Goal: Task Accomplishment & Management: Use online tool/utility

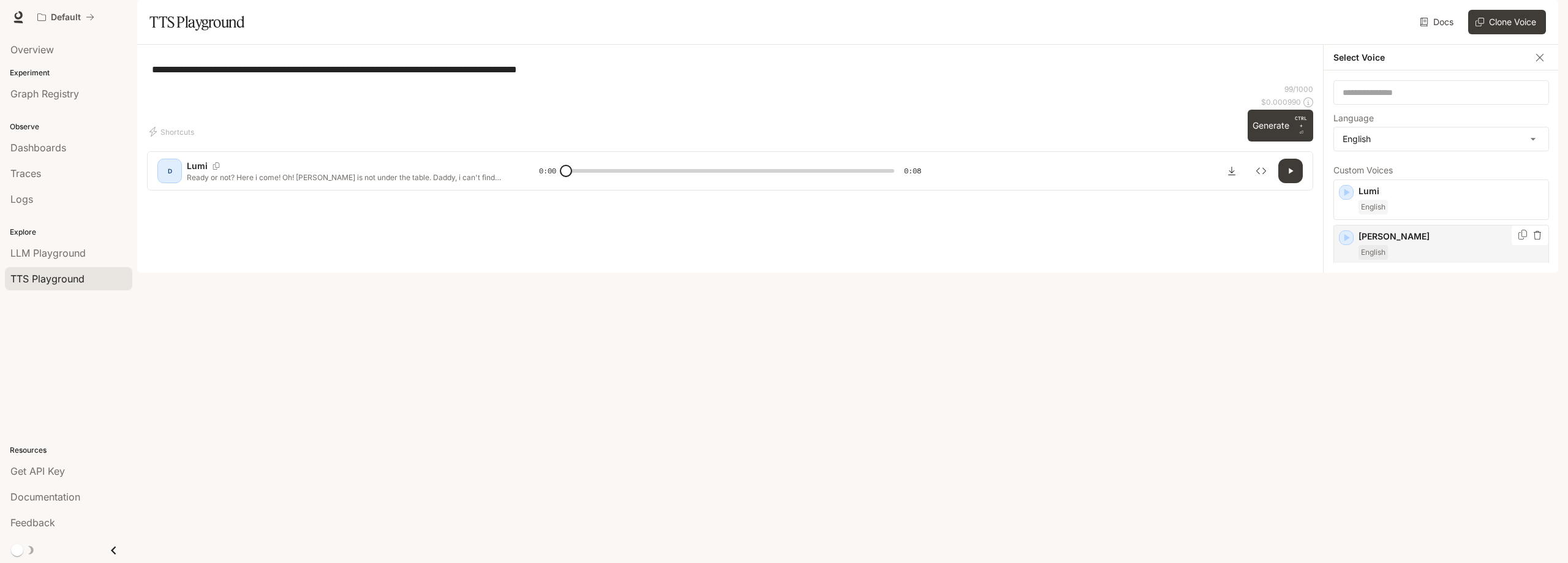
click at [1533, 239] on icon "button" at bounding box center [1538, 236] width 9 height 9
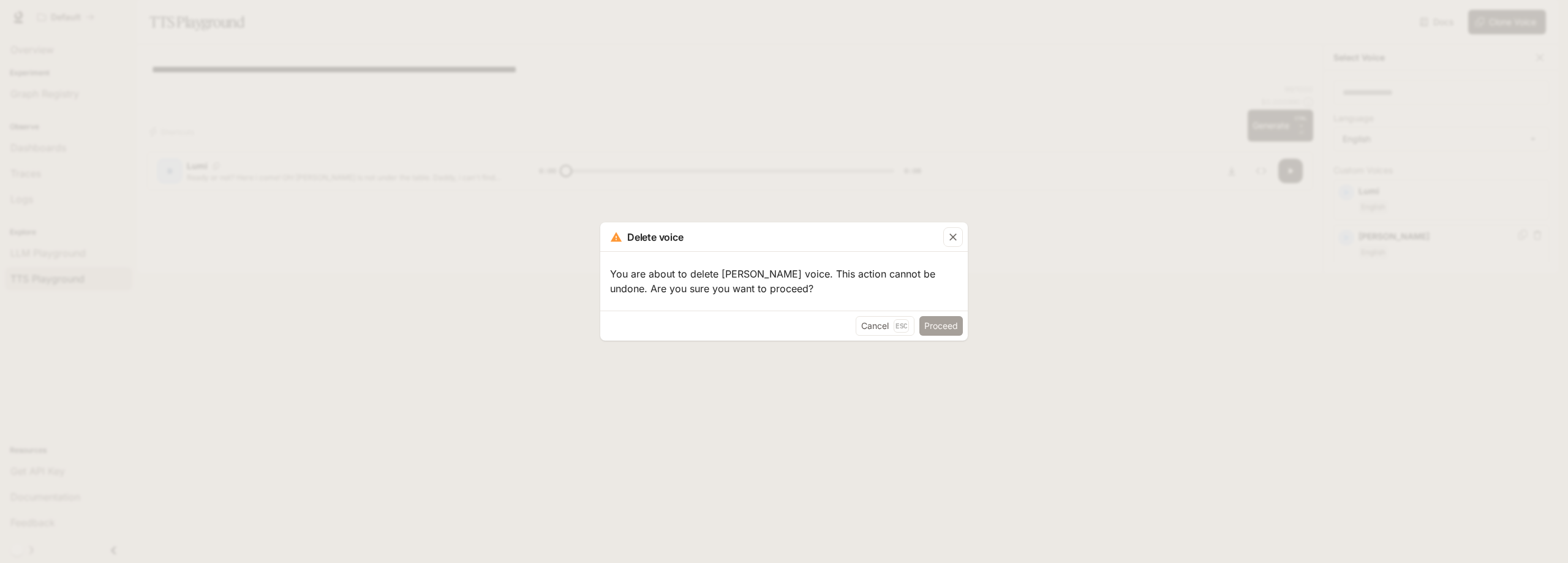
click at [935, 326] on button "Proceed" at bounding box center [941, 326] width 44 height 20
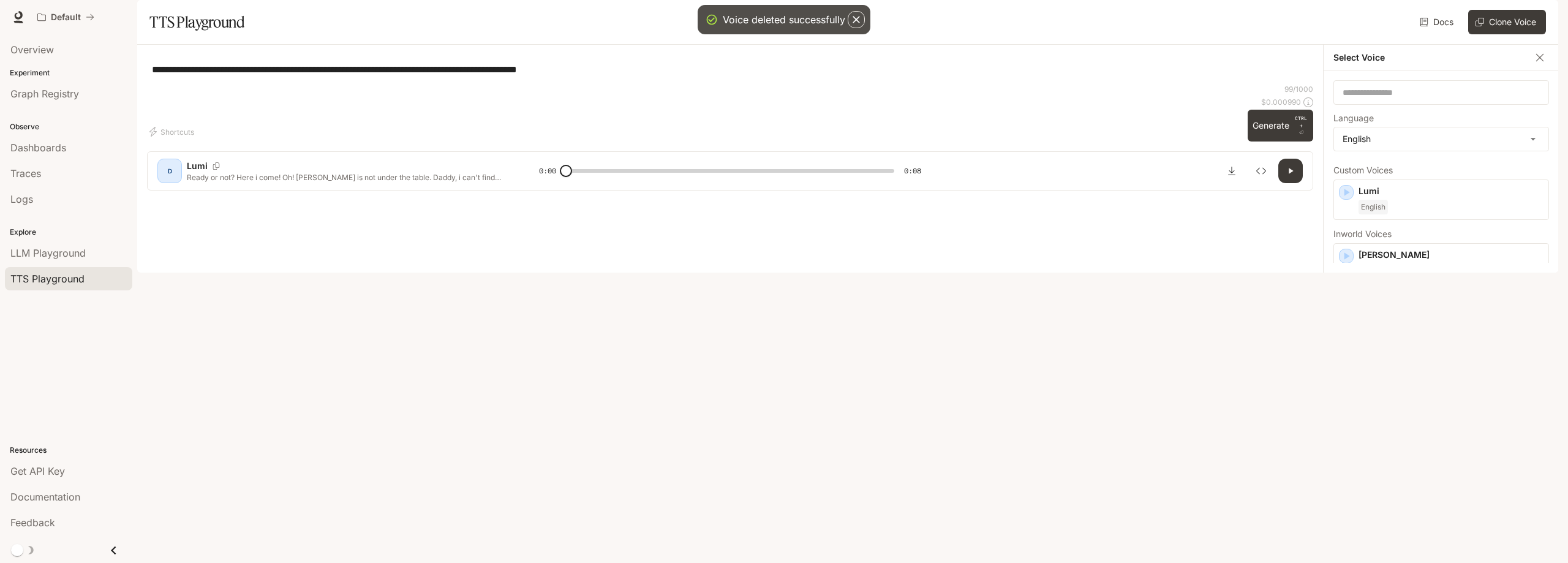
click at [1539, 14] on img "button" at bounding box center [1541, 17] width 17 height 17
click at [1410, 96] on span "Billing" at bounding box center [1464, 91] width 158 height 12
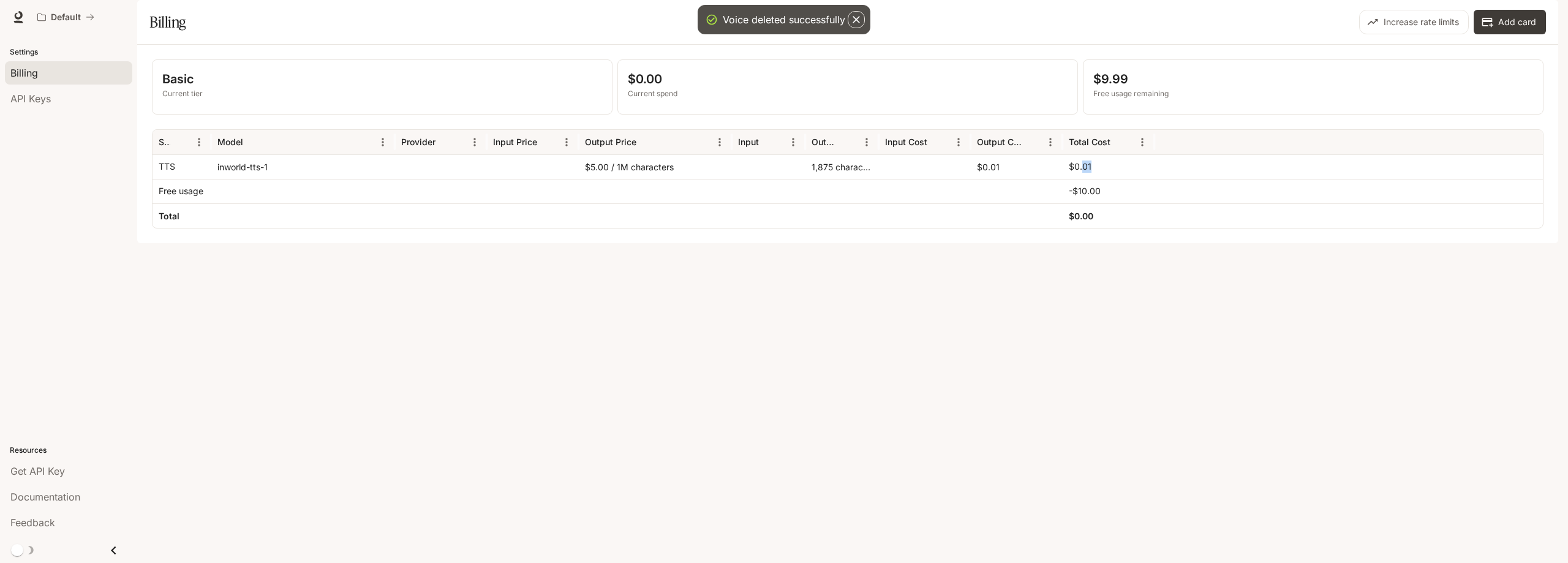
drag, startPoint x: 1082, startPoint y: 198, endPoint x: 1091, endPoint y: 199, distance: 9.1
click at [1091, 179] on div "$0.01" at bounding box center [1109, 167] width 80 height 24
drag, startPoint x: 183, startPoint y: 229, endPoint x: 229, endPoint y: 229, distance: 46.0
click at [229, 203] on div "Free usage -$10.00" at bounding box center [847, 191] width 1390 height 24
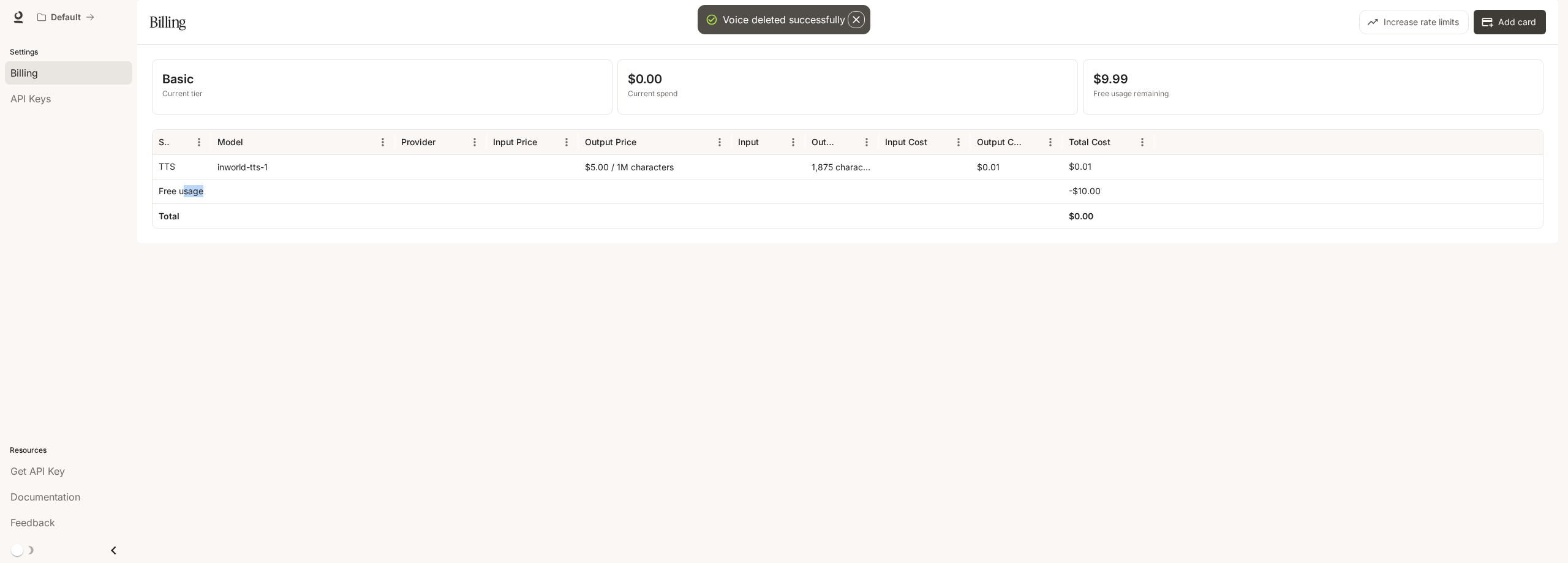
click at [229, 203] on div at bounding box center [303, 191] width 184 height 24
drag, startPoint x: 609, startPoint y: 204, endPoint x: 676, endPoint y: 207, distance: 67.1
click at [676, 179] on div "$5.00 / 1M characters" at bounding box center [655, 166] width 153 height 24
click at [868, 148] on icon "Menu" at bounding box center [867, 142] width 12 height 12
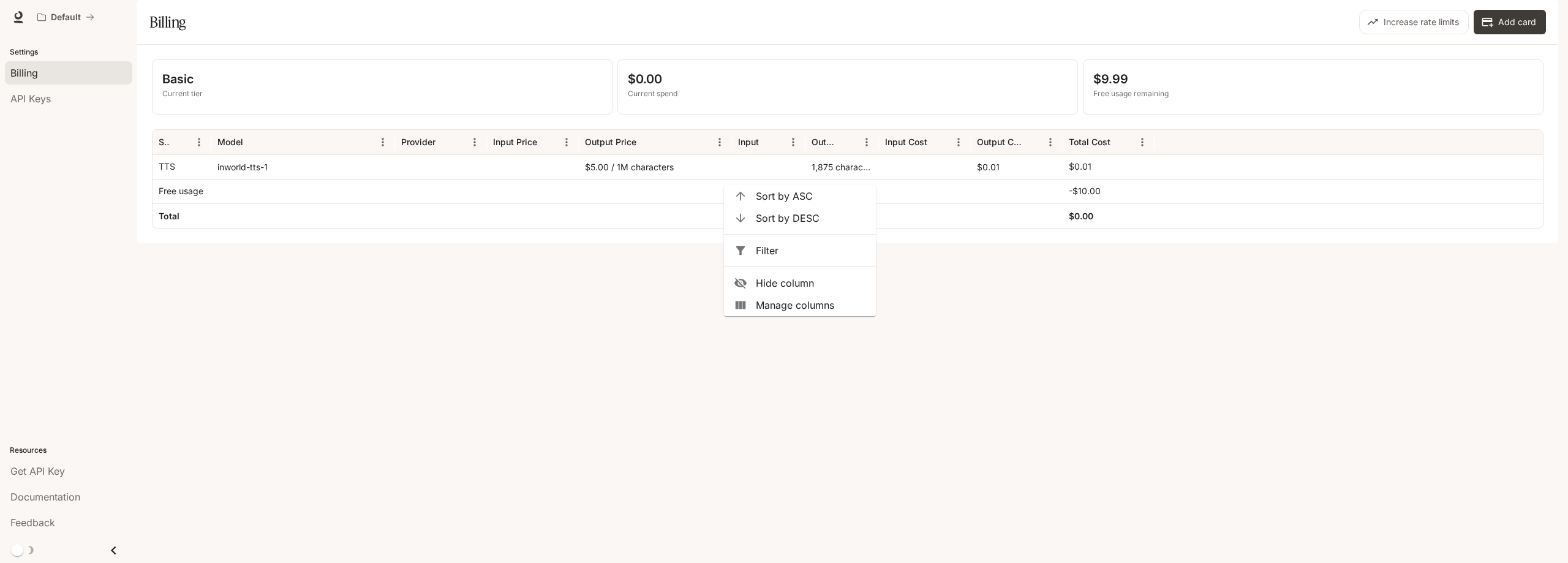
click at [967, 243] on div "Basic Current tier $0.00 Current spend $9.99 Free usage remaining Service Model…" at bounding box center [848, 144] width 1421 height 198
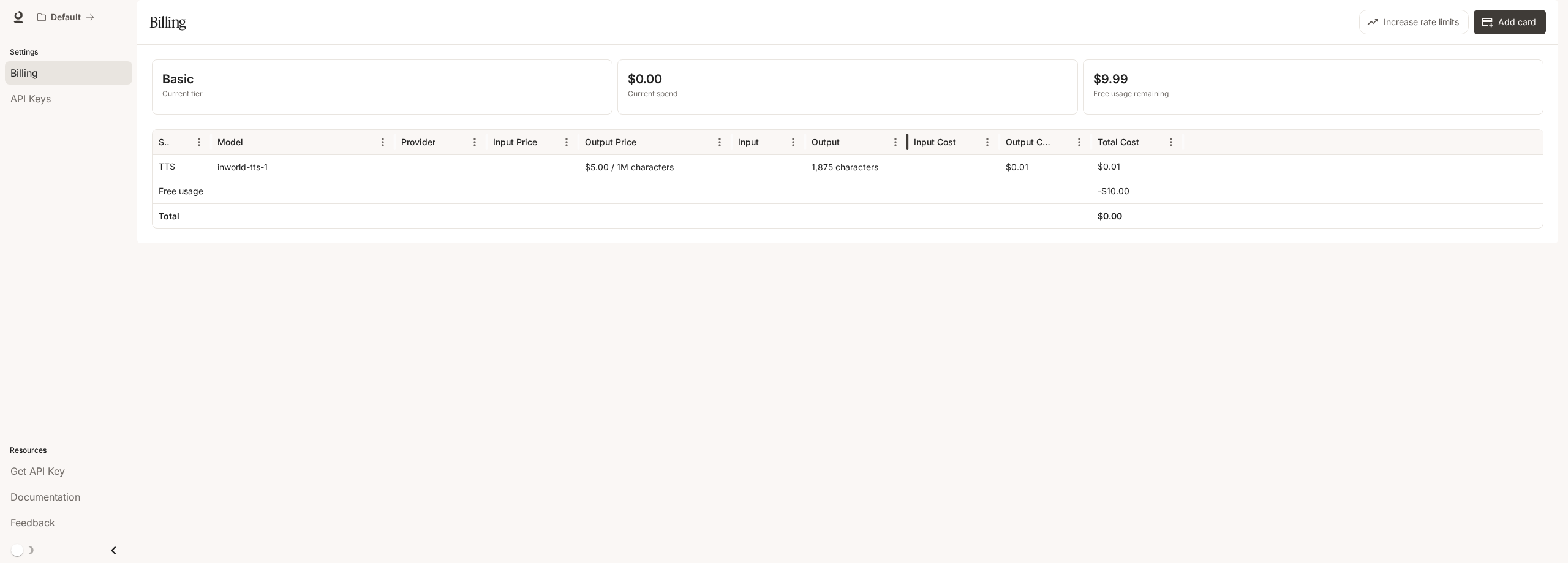
drag, startPoint x: 878, startPoint y: 176, endPoint x: 907, endPoint y: 180, distance: 29.3
click at [907, 154] on div at bounding box center [908, 142] width 6 height 24
drag, startPoint x: 810, startPoint y: 201, endPoint x: 891, endPoint y: 204, distance: 81.1
click at [891, 179] on div "1,875 characters" at bounding box center [856, 166] width 103 height 24
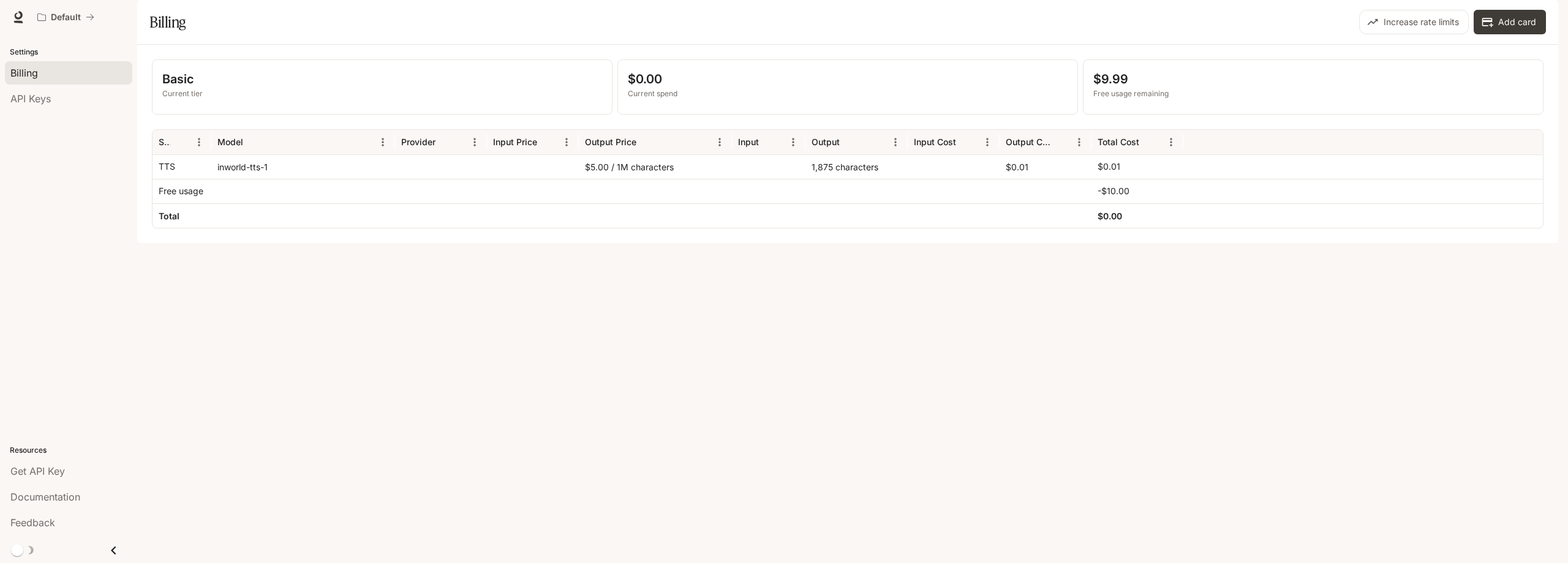
click at [886, 243] on div "Basic Current tier $0.00 Current spend $9.99 Free usage remaining Service Model…" at bounding box center [848, 144] width 1421 height 198
drag, startPoint x: 617, startPoint y: 199, endPoint x: 677, endPoint y: 203, distance: 60.1
click at [677, 179] on div "$5.00 / 1M characters" at bounding box center [655, 166] width 153 height 24
click at [707, 243] on div "Basic Current tier $0.00 Current spend $9.99 Free usage remaining Service Model…" at bounding box center [848, 144] width 1421 height 198
click at [52, 12] on p "Default" at bounding box center [66, 17] width 30 height 11
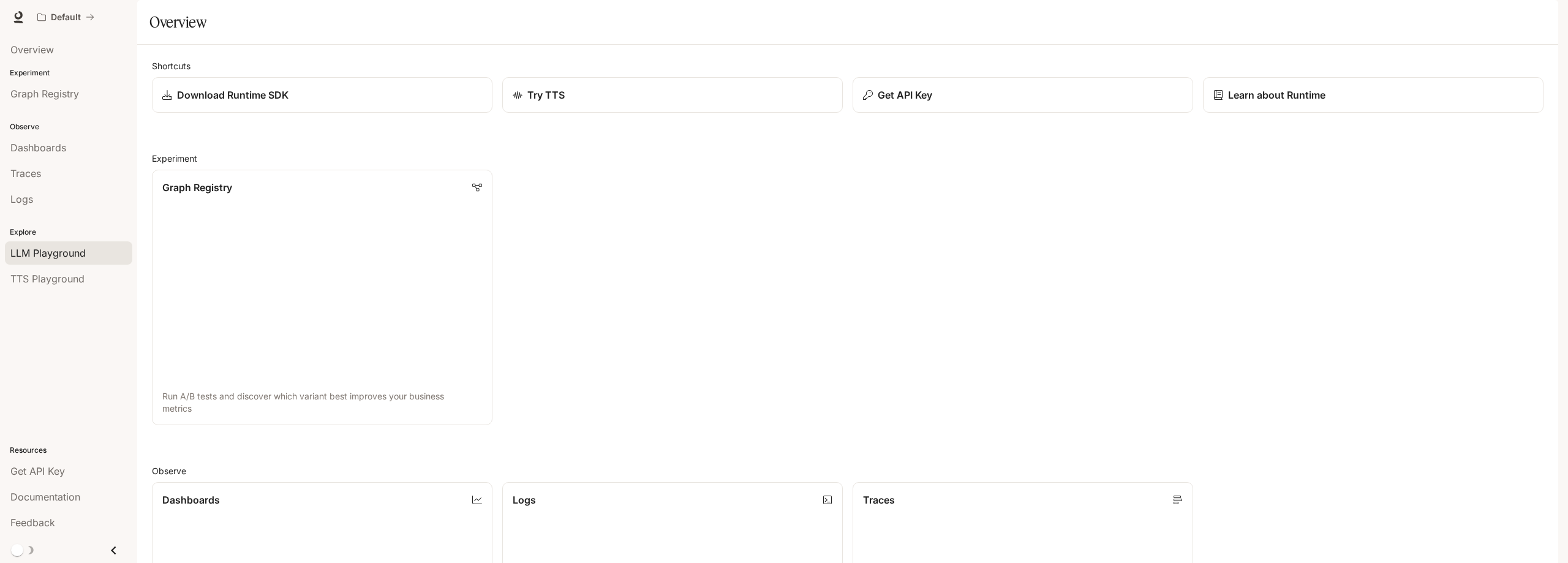
click at [66, 253] on span "LLM Playground" at bounding box center [48, 253] width 75 height 15
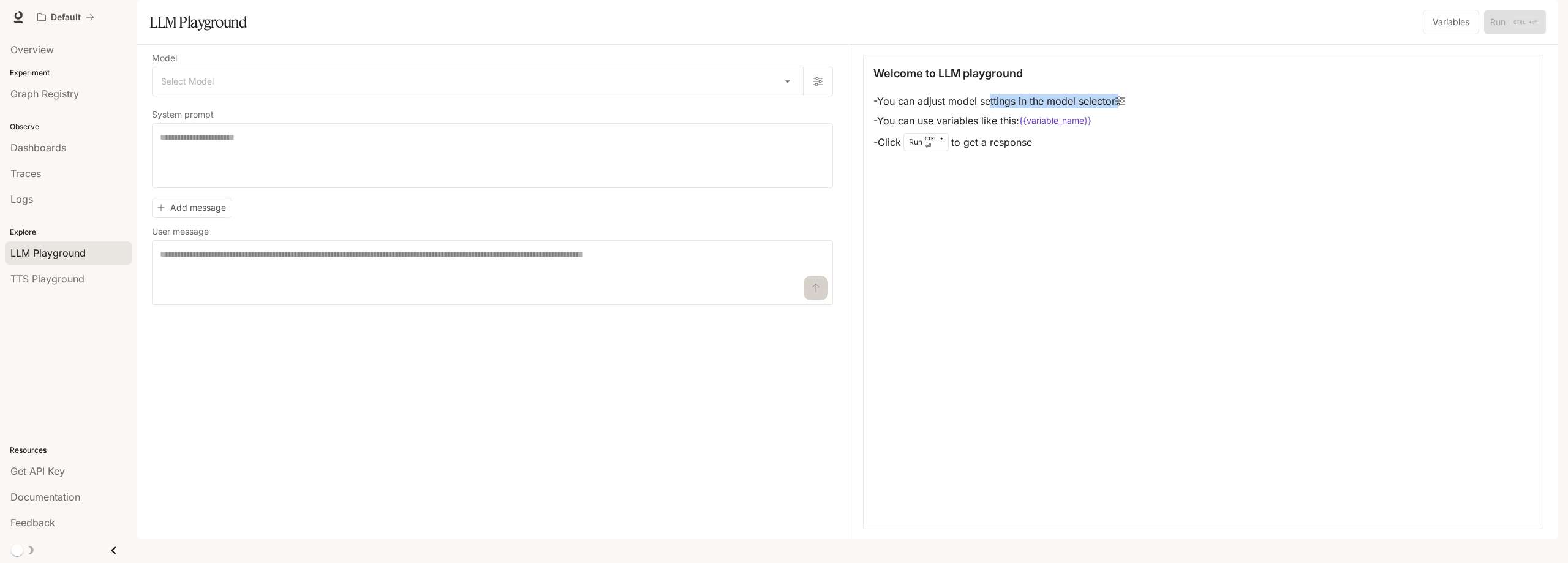
drag, startPoint x: 1023, startPoint y: 136, endPoint x: 1150, endPoint y: 133, distance: 127.0
click at [1150, 133] on div "Welcome to LLM playground - You can adjust model settings in the model selector…" at bounding box center [1203, 109] width 659 height 89
drag, startPoint x: 879, startPoint y: 135, endPoint x: 1071, endPoint y: 193, distance: 200.6
click at [1071, 193] on div "Welcome to LLM playground - You can adjust model settings in the model selector…" at bounding box center [1203, 292] width 681 height 475
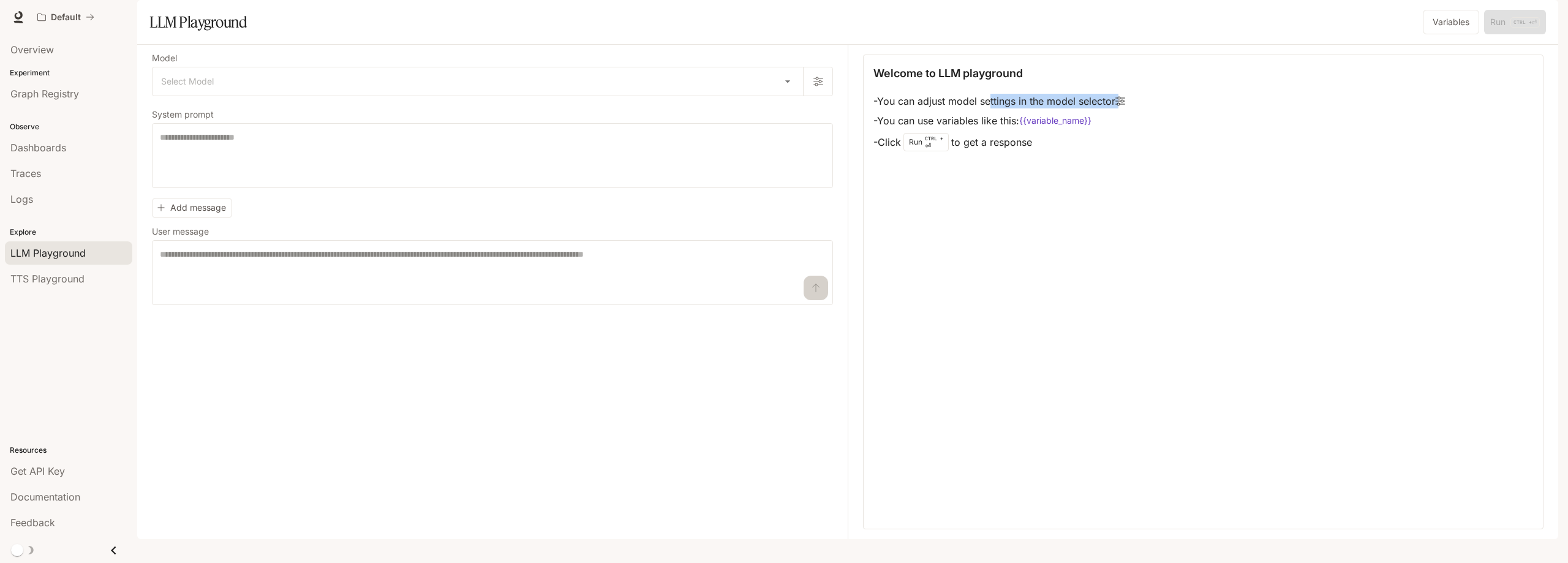
click at [1107, 197] on div "Welcome to LLM playground - You can adjust model settings in the model selector…" at bounding box center [1203, 292] width 681 height 475
drag, startPoint x: 1086, startPoint y: 186, endPoint x: 872, endPoint y: 130, distance: 221.2
click at [872, 130] on div "Welcome to LLM playground - You can adjust model settings in the model selector…" at bounding box center [1203, 292] width 681 height 475
click at [907, 111] on li "- You can adjust model settings in the model selector" at bounding box center [999, 101] width 252 height 20
click at [239, 117] on body "Skip to main content Default Documentation Documentation Portal Overview Experi…" at bounding box center [784, 282] width 1568 height 563
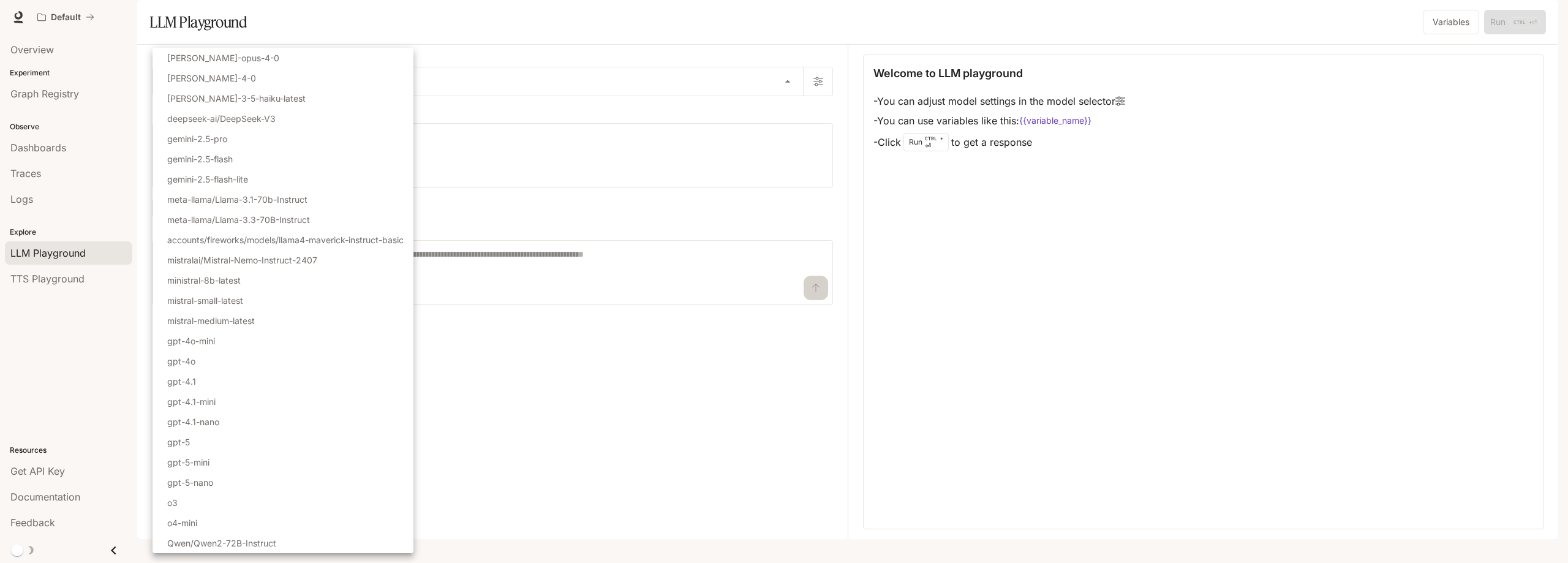
click at [644, 68] on div at bounding box center [784, 282] width 1568 height 563
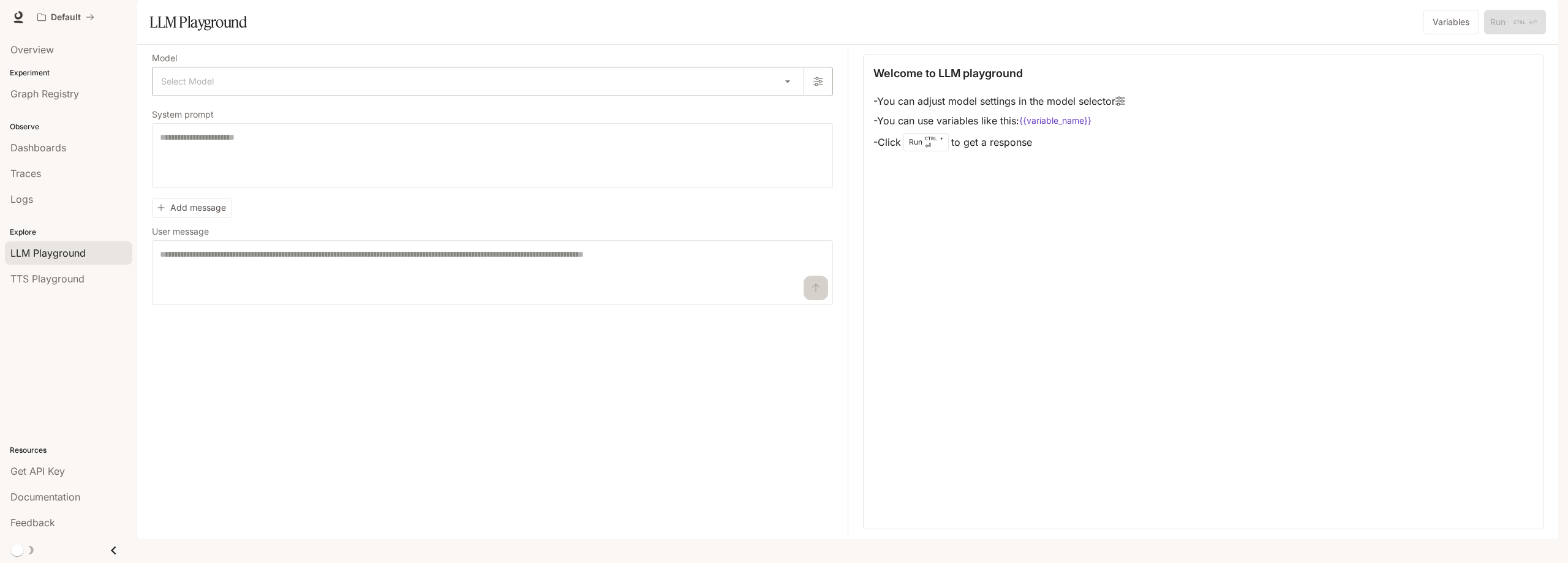
click at [626, 111] on body "Skip to main content Default Documentation Documentation Portal Overview Experi…" at bounding box center [784, 282] width 1568 height 563
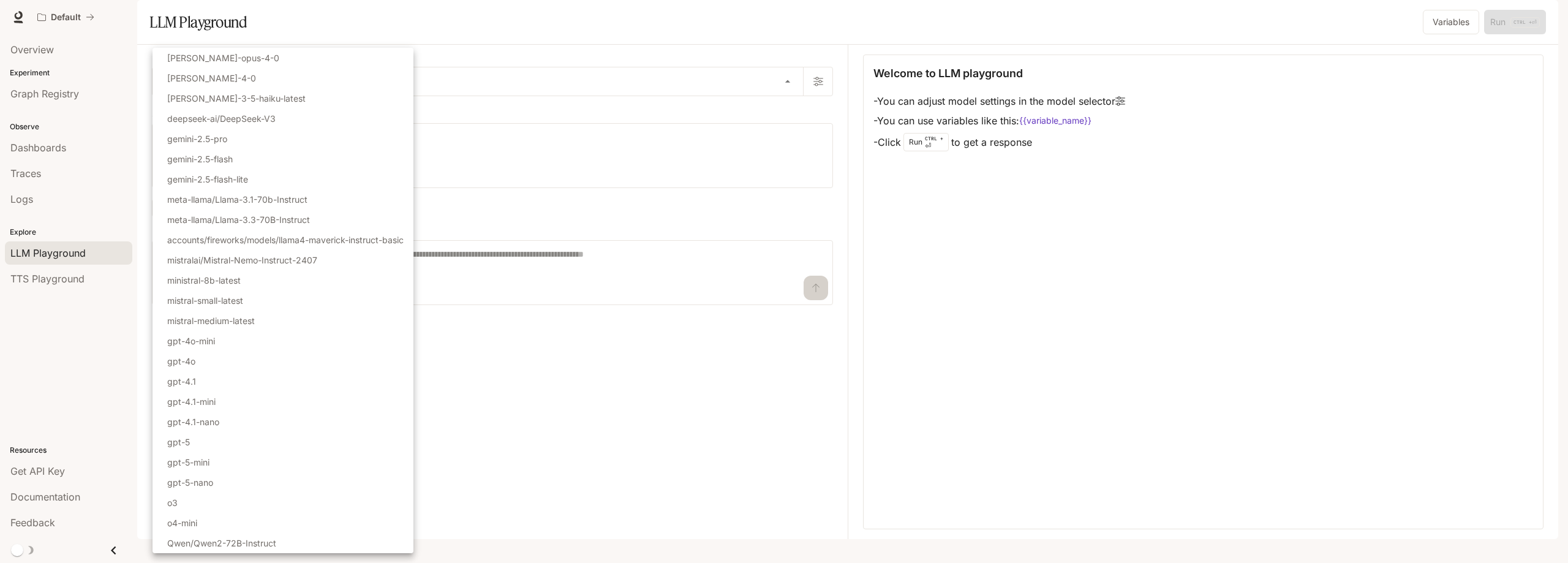
click at [268, 183] on li "gemini-2.5-flash-lite" at bounding box center [283, 179] width 261 height 21
type input "**********"
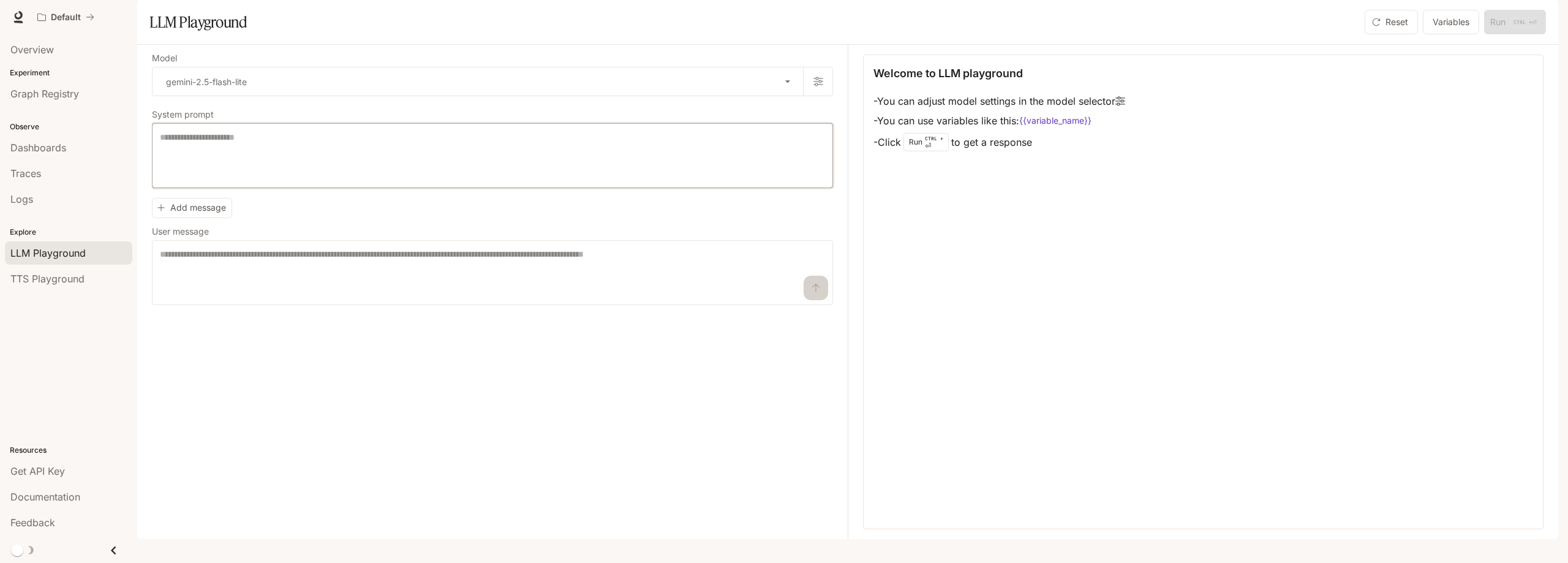
click at [316, 180] on textarea at bounding box center [492, 155] width 665 height 49
click at [291, 297] on textarea at bounding box center [492, 272] width 665 height 49
click at [231, 297] on textarea at bounding box center [492, 272] width 665 height 49
click at [295, 375] on div "**********" at bounding box center [500, 291] width 696 height 494
click at [45, 3] on div "Default Documentation Documentation" at bounding box center [784, 17] width 1568 height 34
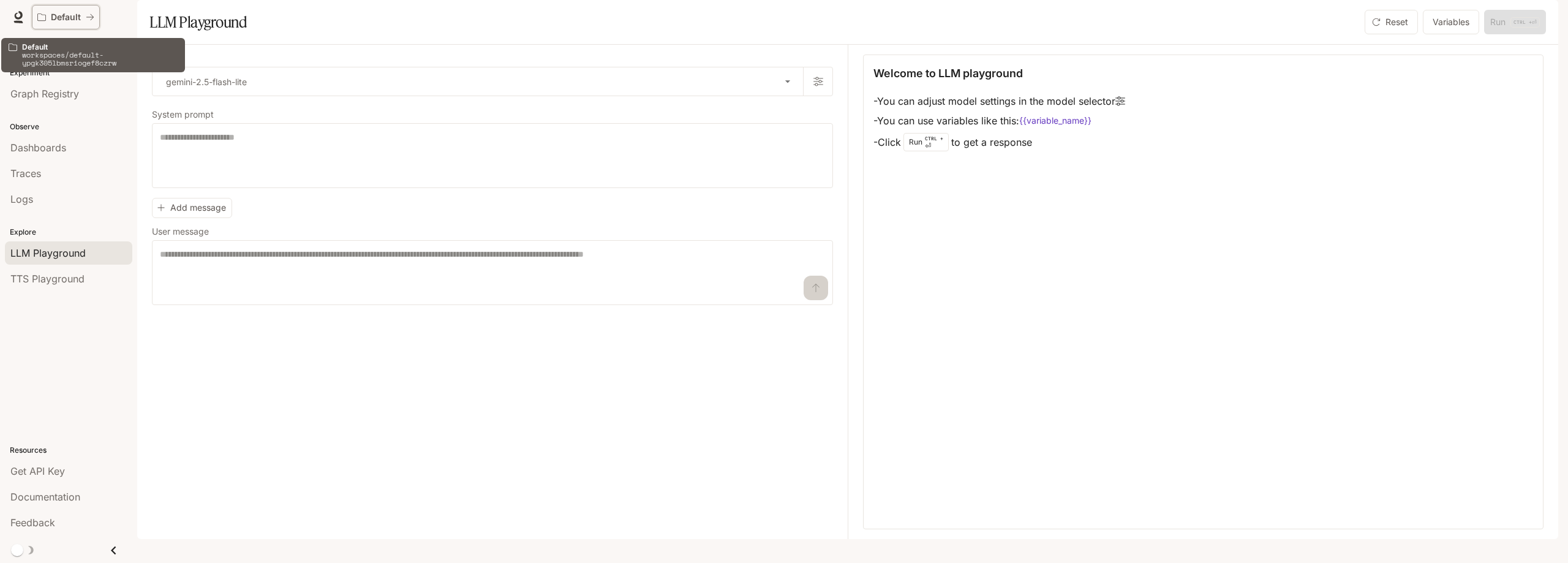
click at [56, 17] on p "Default" at bounding box center [66, 17] width 30 height 11
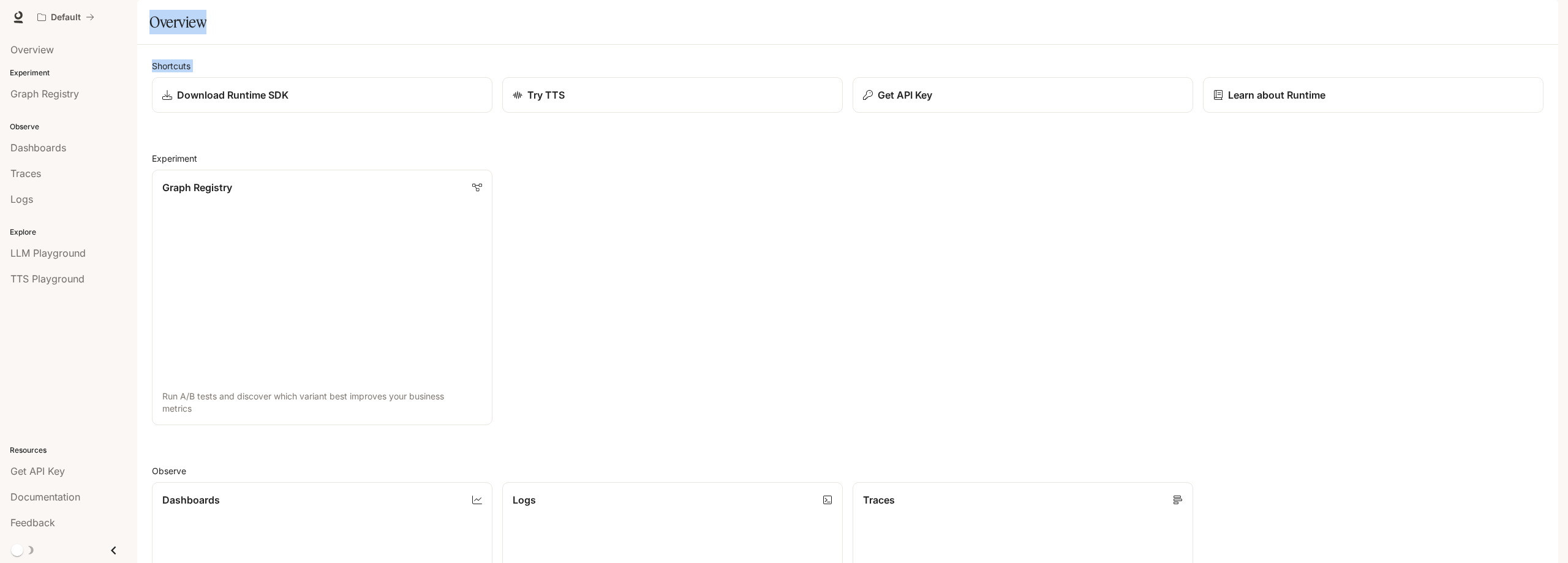
drag, startPoint x: 1349, startPoint y: 160, endPoint x: 141, endPoint y: 55, distance: 1212.6
click at [141, 55] on main "Portal Overview Experiment Graph Registry Observe Dashboards Traces Logs Explor…" at bounding box center [848, 532] width 1421 height 1064
click at [169, 34] on h1 "Overview" at bounding box center [178, 22] width 57 height 24
drag, startPoint x: 155, startPoint y: 57, endPoint x: 195, endPoint y: 62, distance: 40.3
click at [195, 34] on h1 "Overview" at bounding box center [178, 22] width 57 height 24
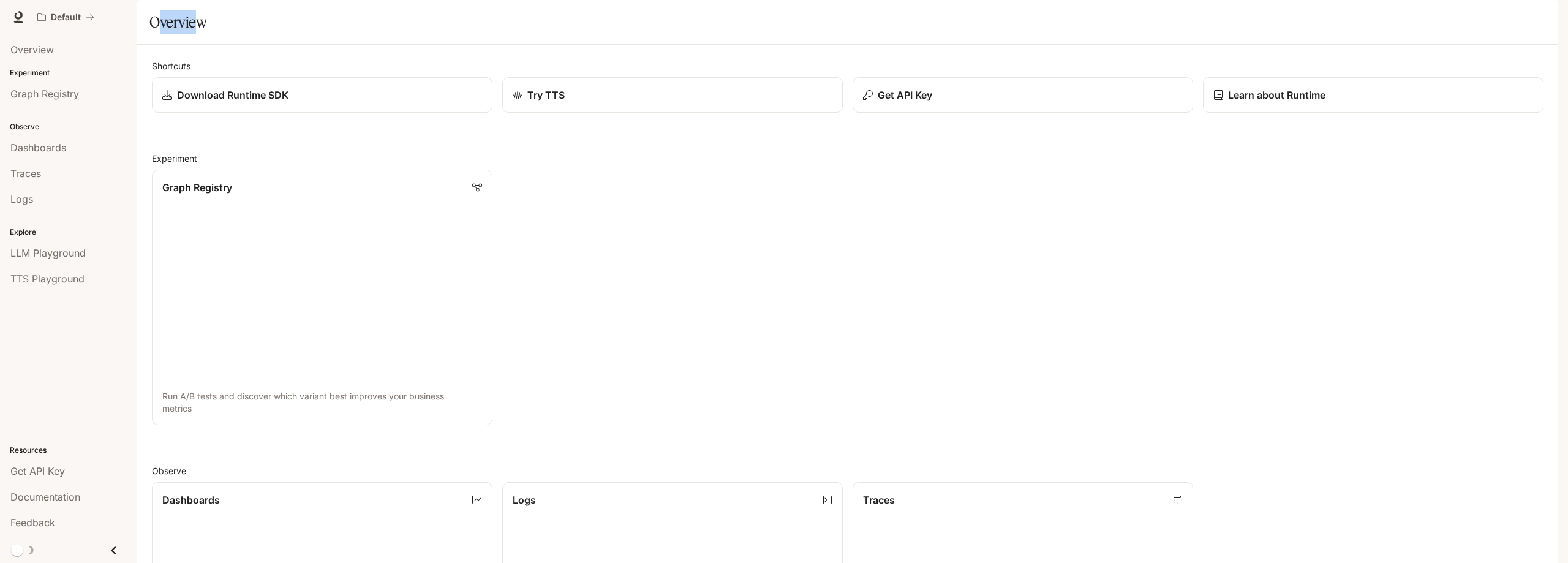
click at [195, 34] on h1 "Overview" at bounding box center [178, 22] width 57 height 24
drag, startPoint x: 196, startPoint y: 55, endPoint x: 160, endPoint y: 62, distance: 36.7
click at [160, 34] on h1 "Overview" at bounding box center [178, 22] width 57 height 24
drag, startPoint x: 158, startPoint y: 56, endPoint x: 197, endPoint y: 57, distance: 39.0
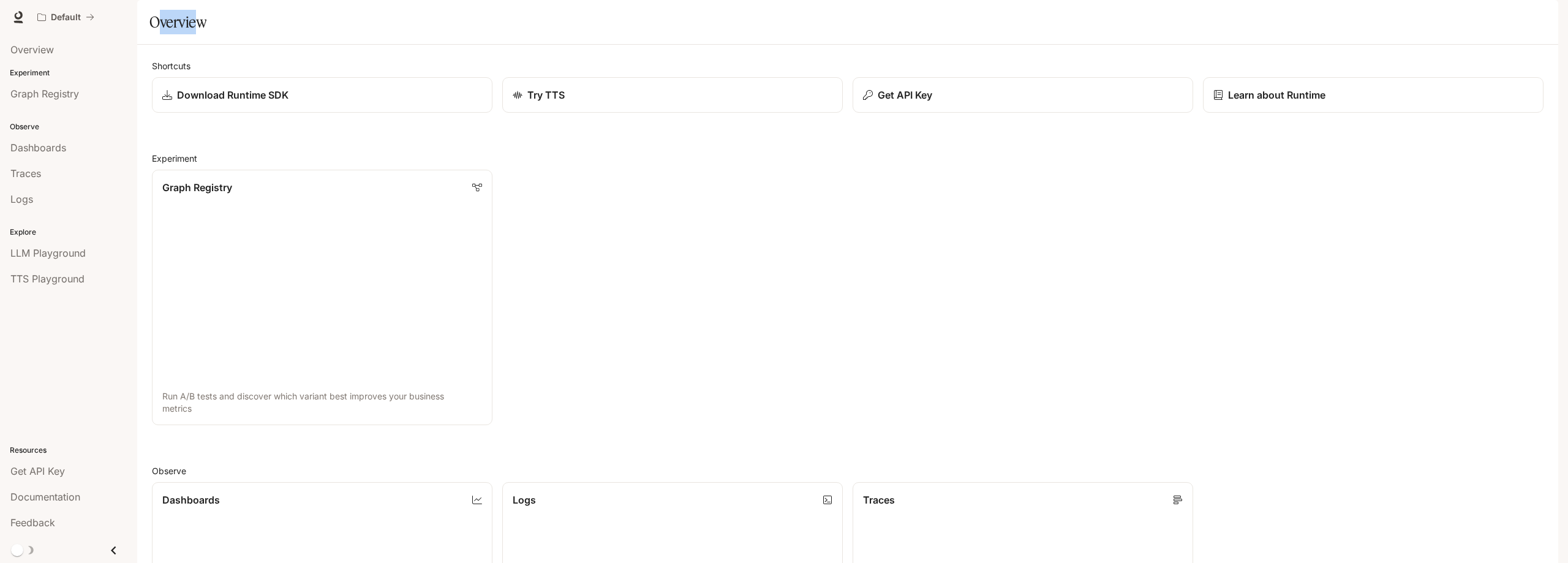
click at [197, 34] on h1 "Overview" at bounding box center [178, 22] width 57 height 24
drag, startPoint x: 193, startPoint y: 62, endPoint x: 158, endPoint y: 59, distance: 35.1
click at [158, 34] on h1 "Overview" at bounding box center [178, 22] width 57 height 24
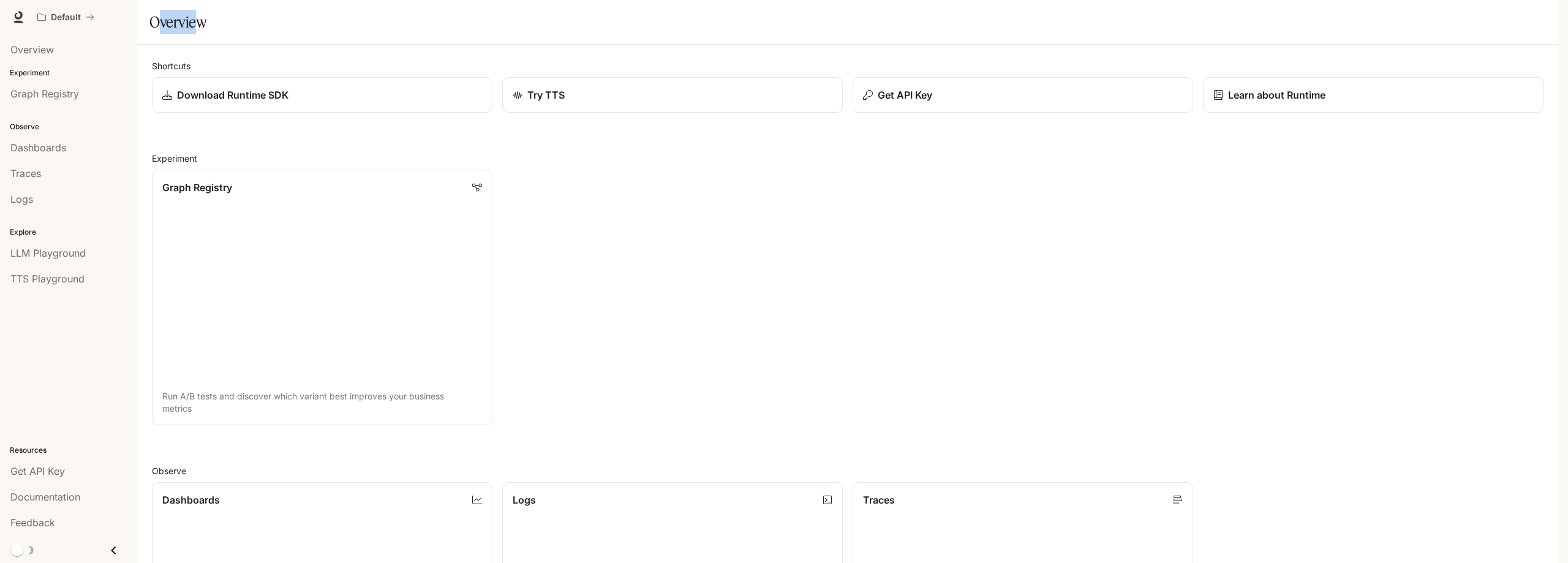
drag, startPoint x: 159, startPoint y: 55, endPoint x: 196, endPoint y: 55, distance: 37.0
click at [196, 34] on h1 "Overview" at bounding box center [178, 22] width 57 height 24
drag, startPoint x: 195, startPoint y: 62, endPoint x: 155, endPoint y: 60, distance: 40.0
click at [155, 34] on h1 "Overview" at bounding box center [178, 22] width 57 height 24
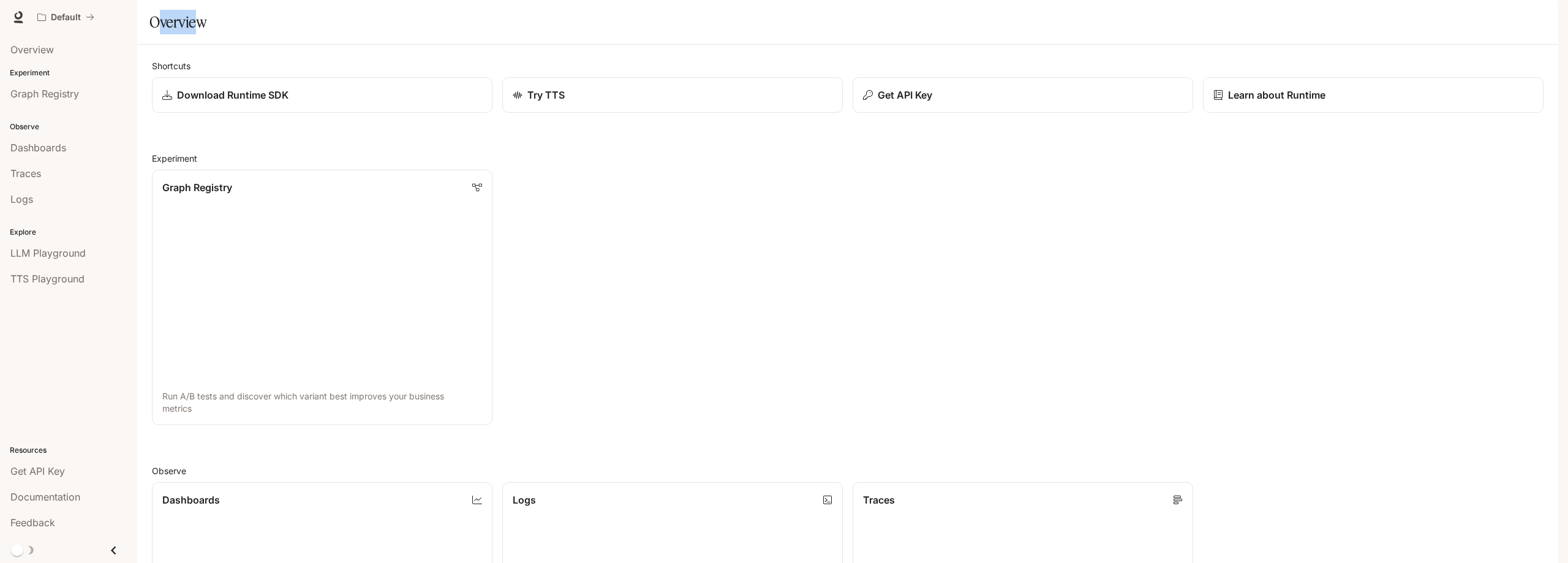
click at [155, 34] on h1 "Overview" at bounding box center [178, 22] width 57 height 24
drag, startPoint x: 158, startPoint y: 57, endPoint x: 193, endPoint y: 57, distance: 35.0
click at [193, 34] on h1 "Overview" at bounding box center [178, 22] width 57 height 24
drag, startPoint x: 192, startPoint y: 60, endPoint x: 158, endPoint y: 60, distance: 34.0
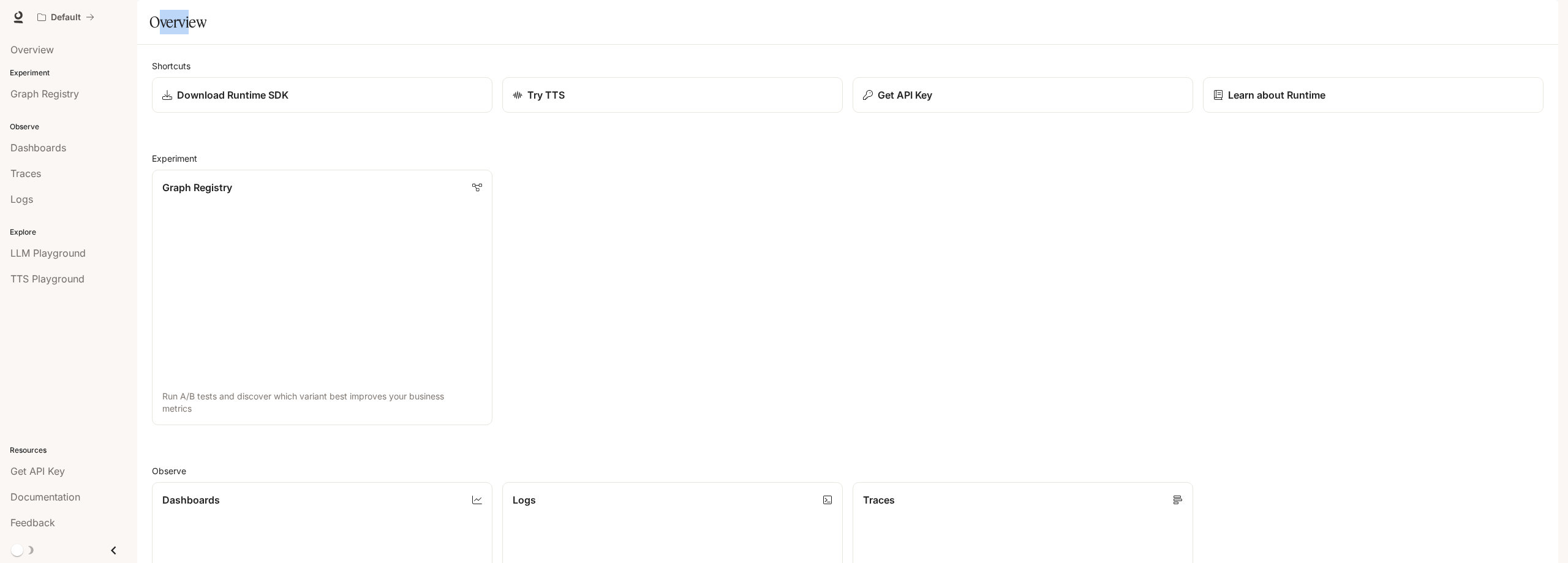
click at [158, 34] on h1 "Overview" at bounding box center [178, 22] width 57 height 24
drag, startPoint x: 157, startPoint y: 54, endPoint x: 195, endPoint y: 57, distance: 38.1
click at [195, 34] on h1 "Overview" at bounding box center [178, 22] width 57 height 24
